Goal: Transaction & Acquisition: Purchase product/service

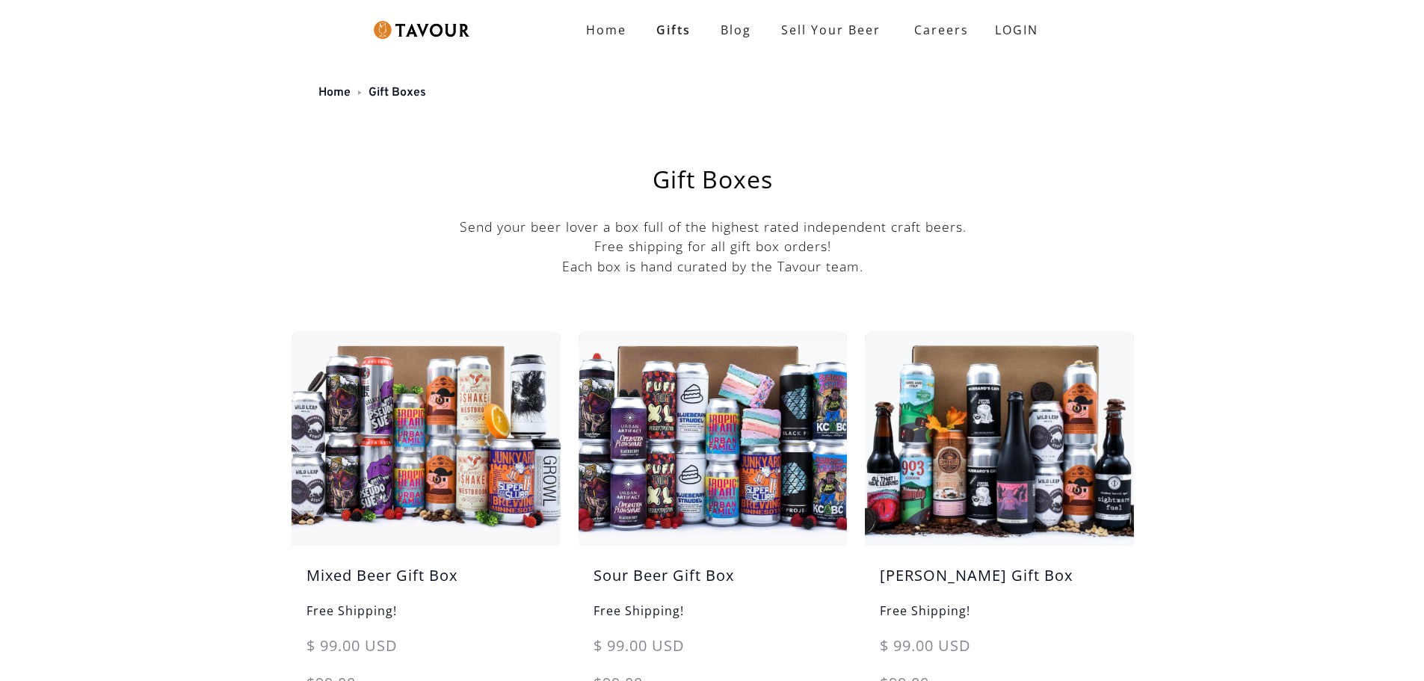
scroll to position [75, 0]
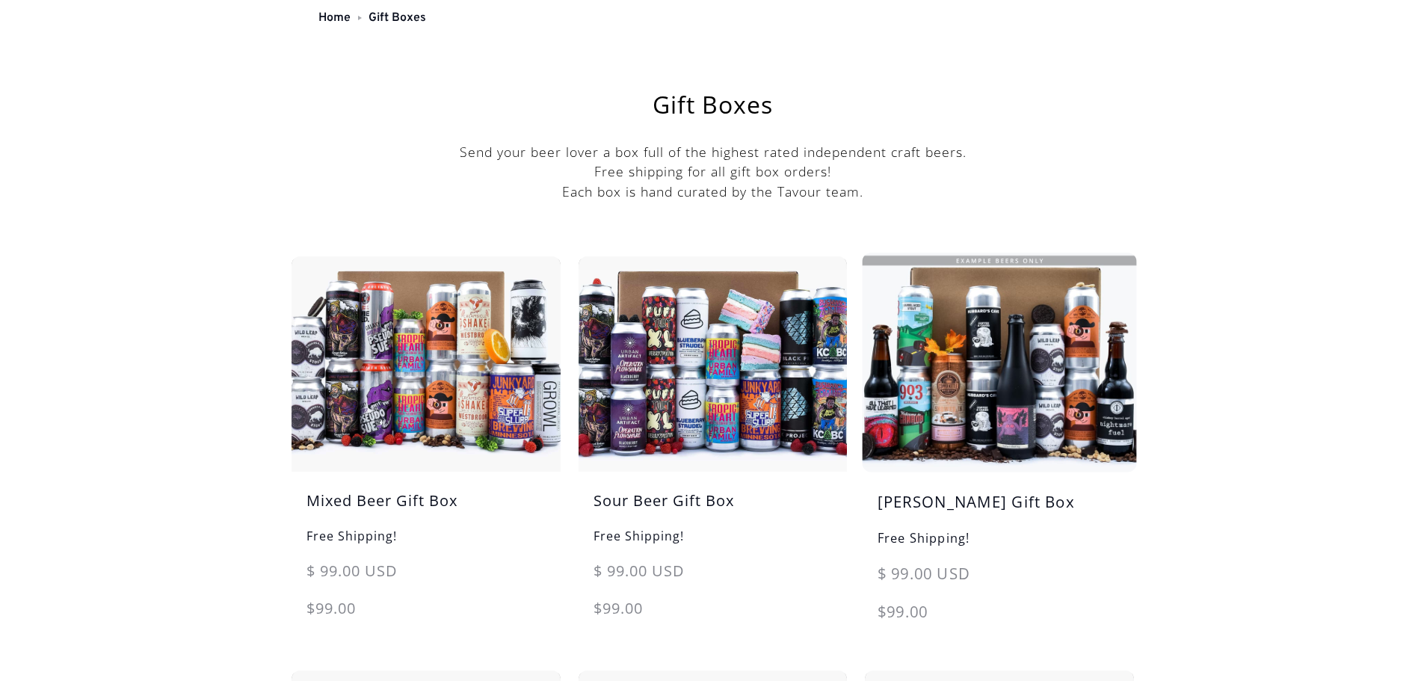
click at [1000, 366] on img at bounding box center [999, 363] width 283 height 226
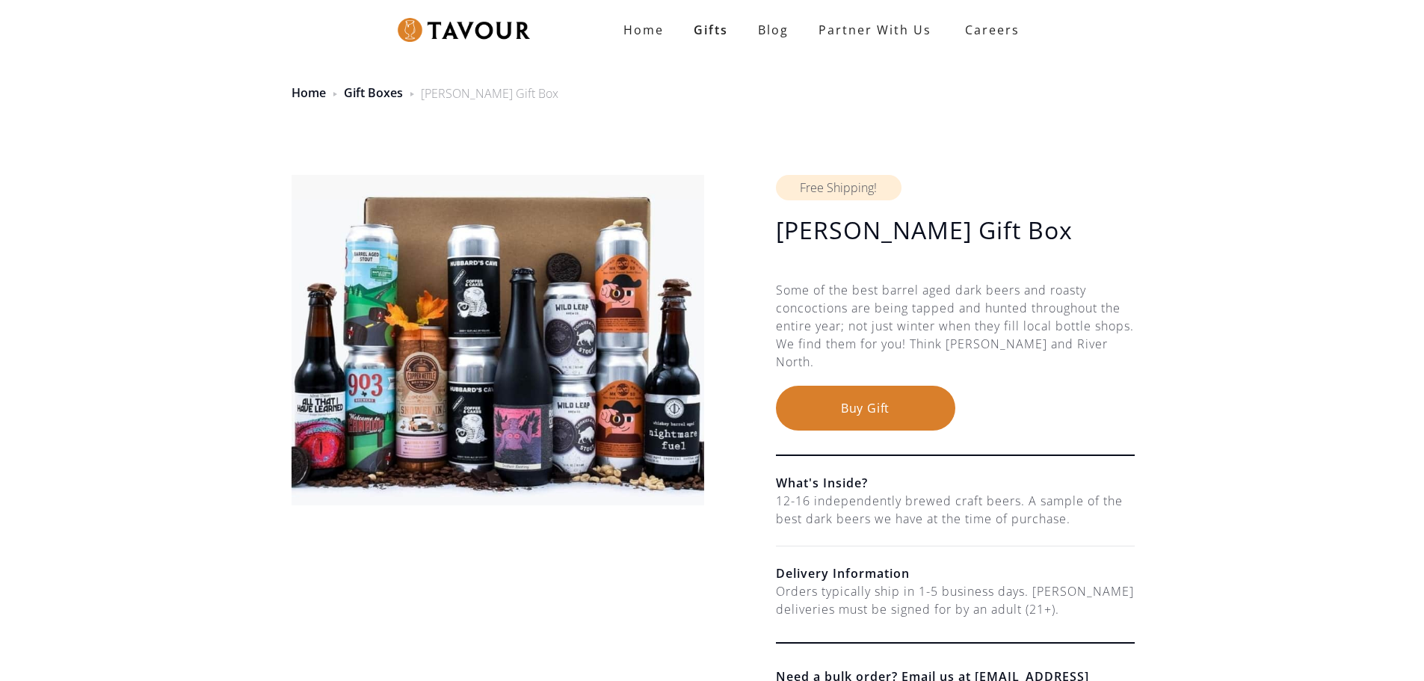
click at [869, 406] on button "Buy Gift" at bounding box center [865, 408] width 179 height 45
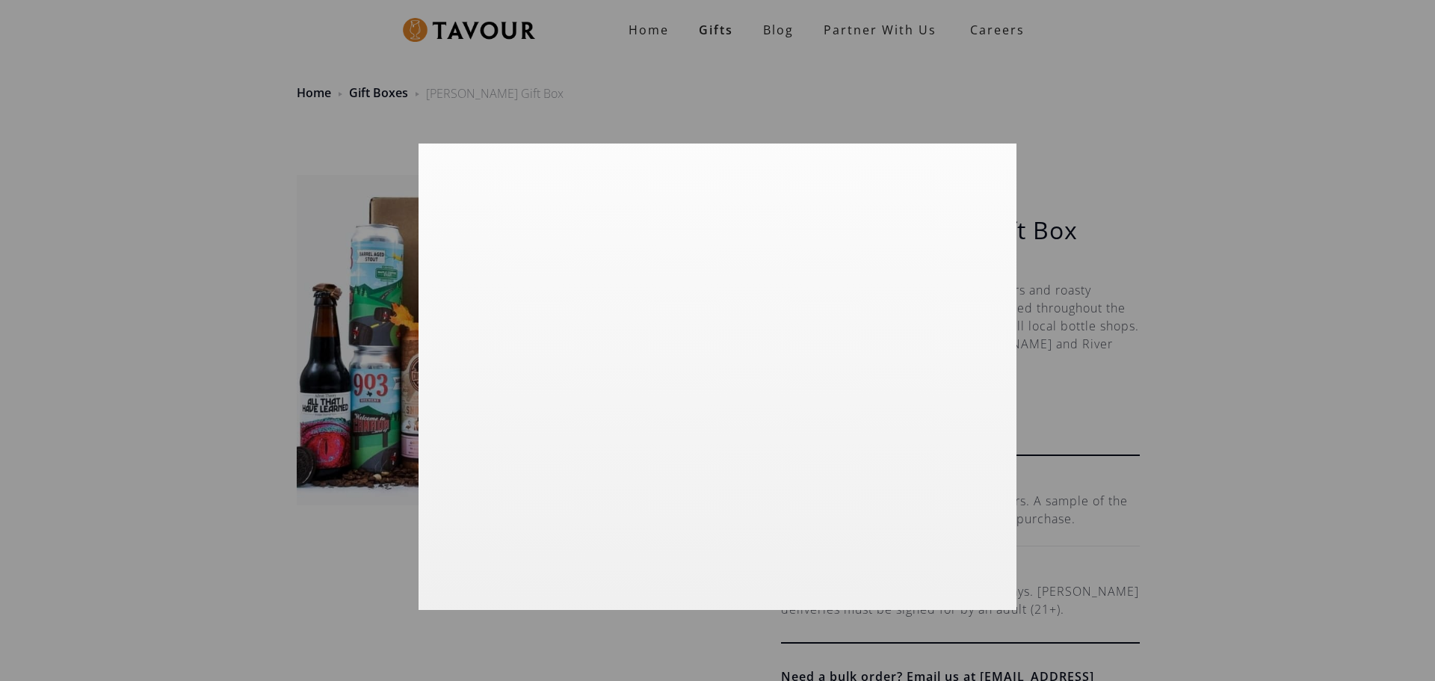
click at [1157, 193] on div at bounding box center [717, 340] width 1435 height 681
click at [212, 521] on div at bounding box center [717, 340] width 1435 height 681
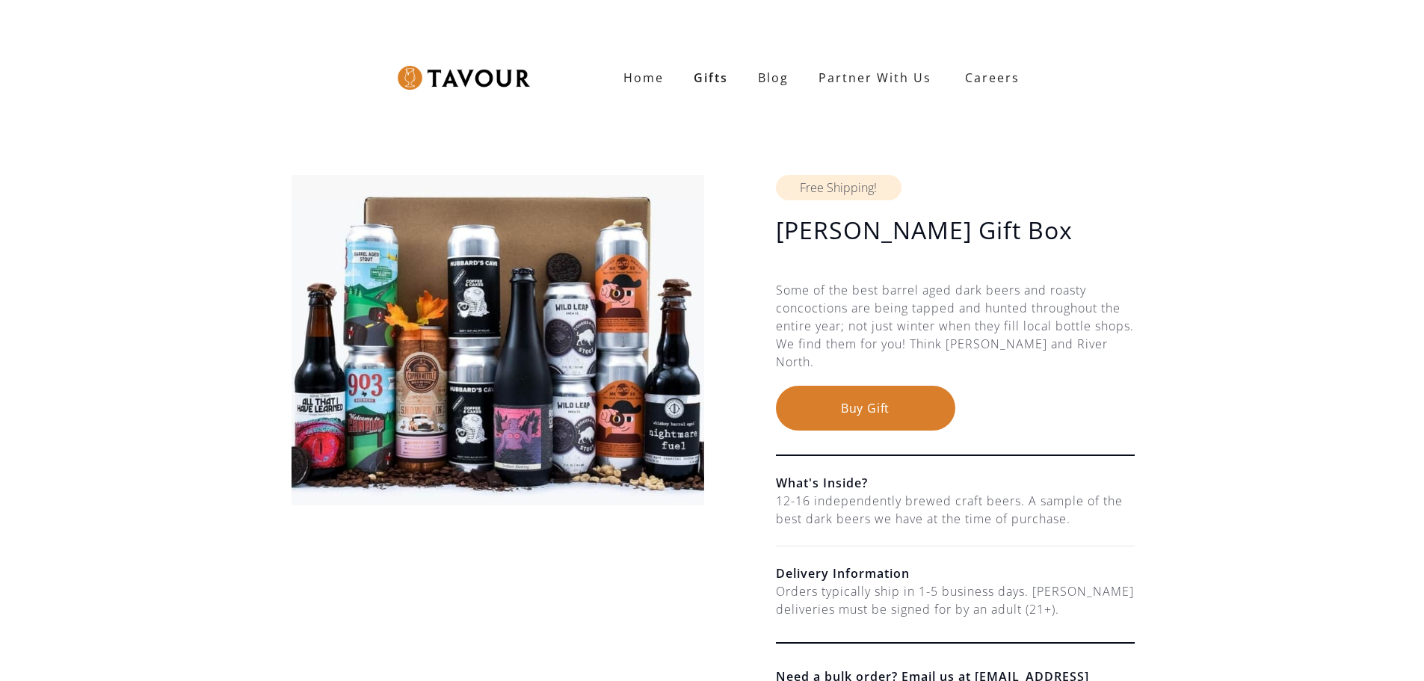
click at [869, 415] on button "Buy Gift" at bounding box center [865, 408] width 179 height 45
